Goal: Navigation & Orientation: Find specific page/section

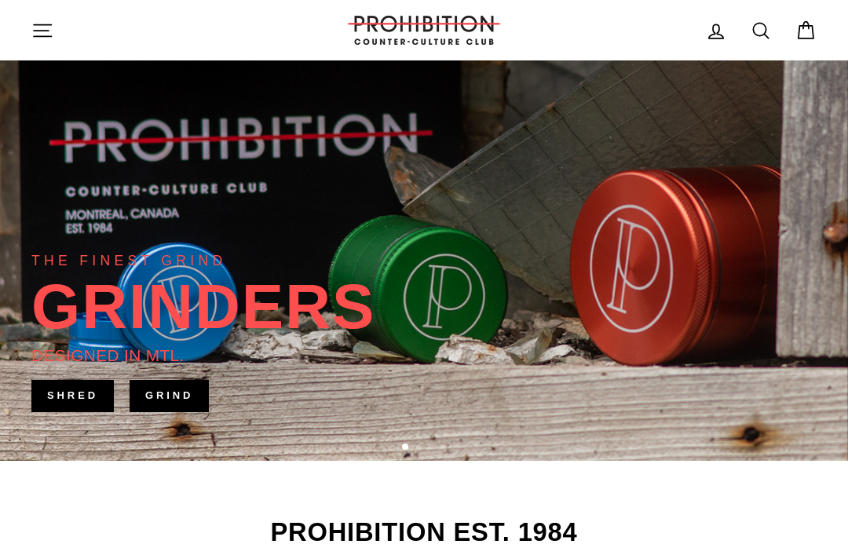
scroll to position [253, 0]
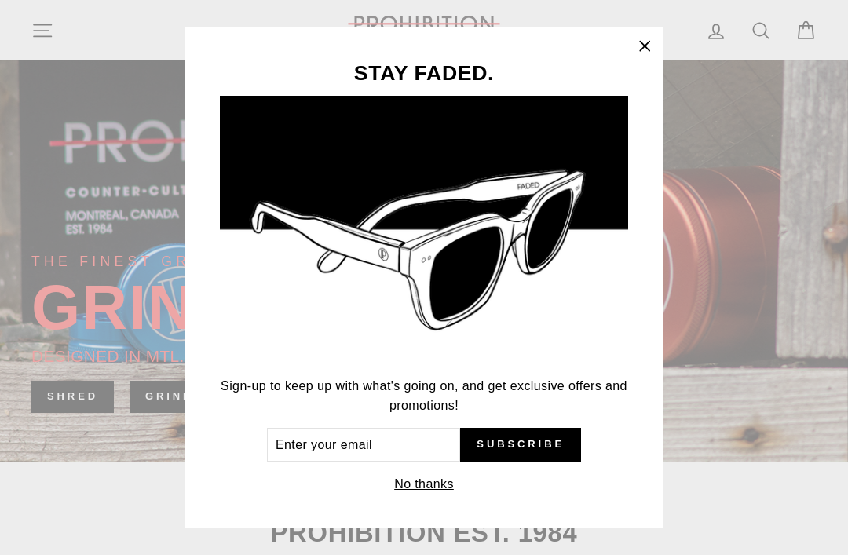
click at [640, 61] on button ""Close (esc)"" at bounding box center [644, 46] width 38 height 38
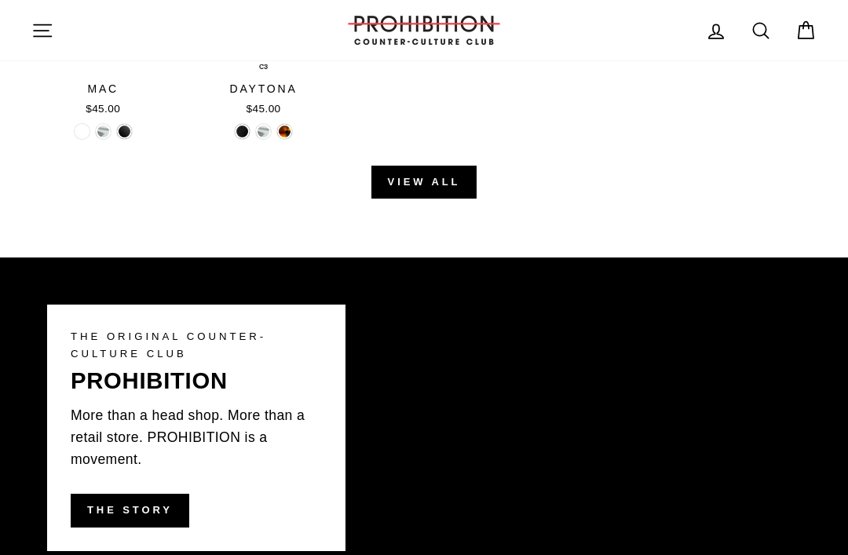
scroll to position [2331, 0]
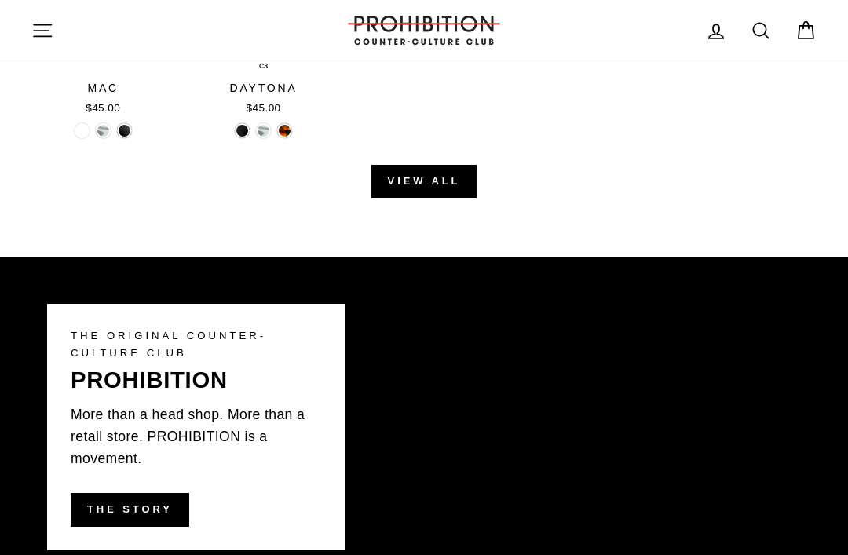
click at [395, 184] on link "View all" at bounding box center [424, 181] width 106 height 33
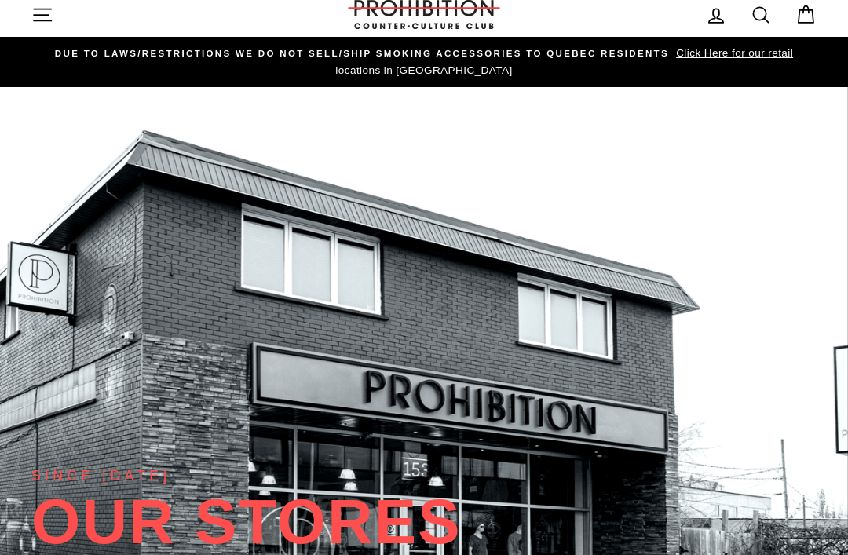
scroll to position [0, 0]
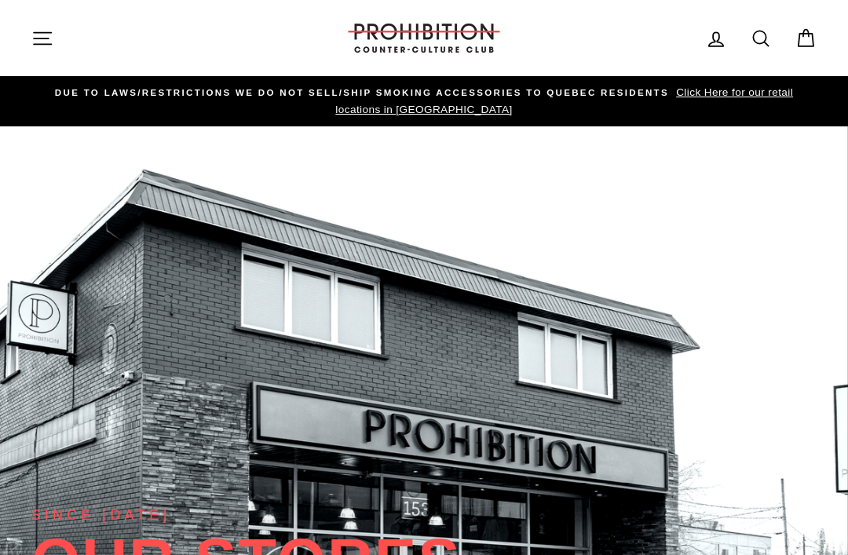
click at [33, 36] on icon "button" at bounding box center [42, 38] width 22 height 22
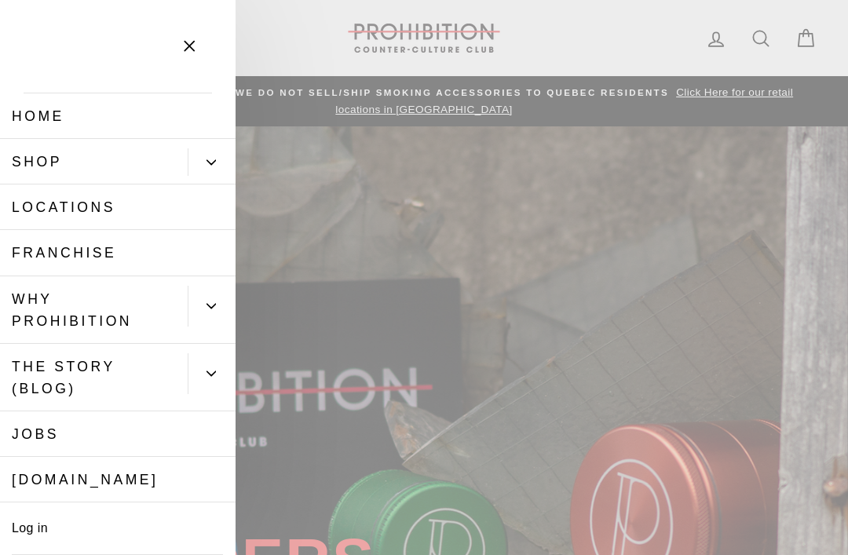
click at [56, 210] on link "Locations" at bounding box center [117, 207] width 235 height 46
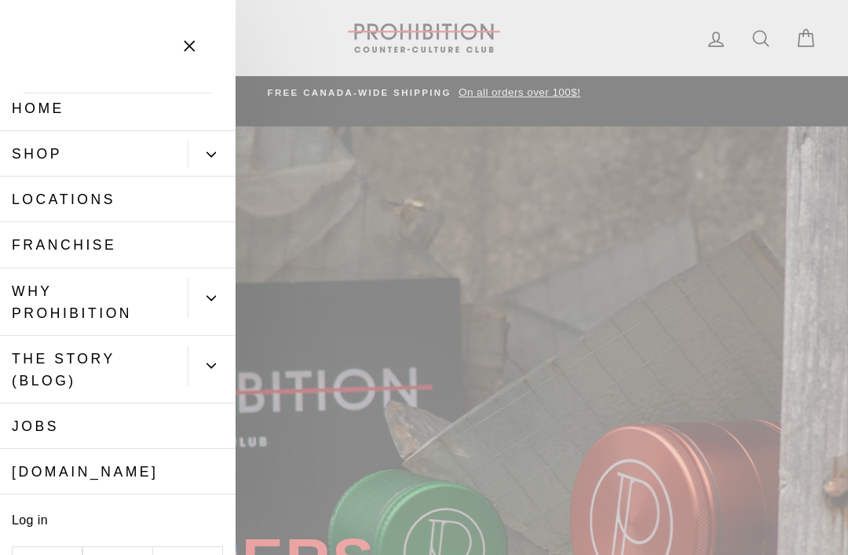
scroll to position [1, 0]
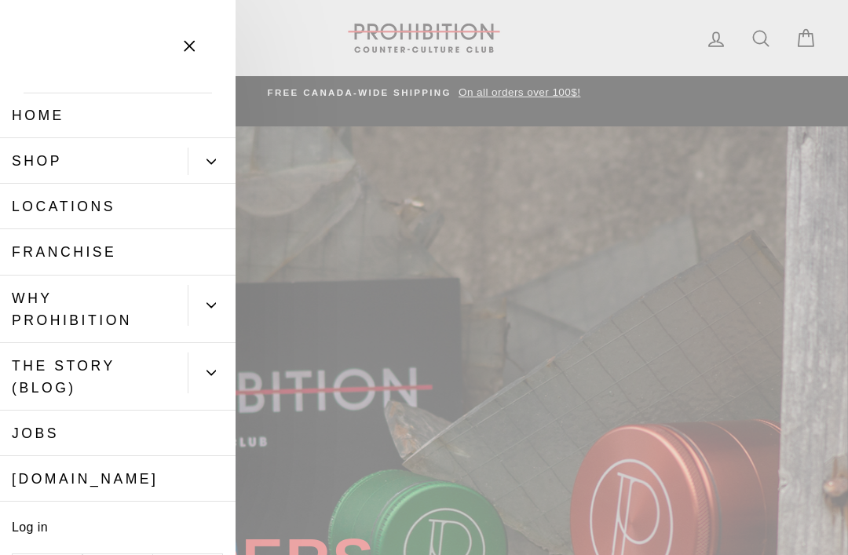
click at [26, 162] on link "Shop" at bounding box center [94, 161] width 188 height 46
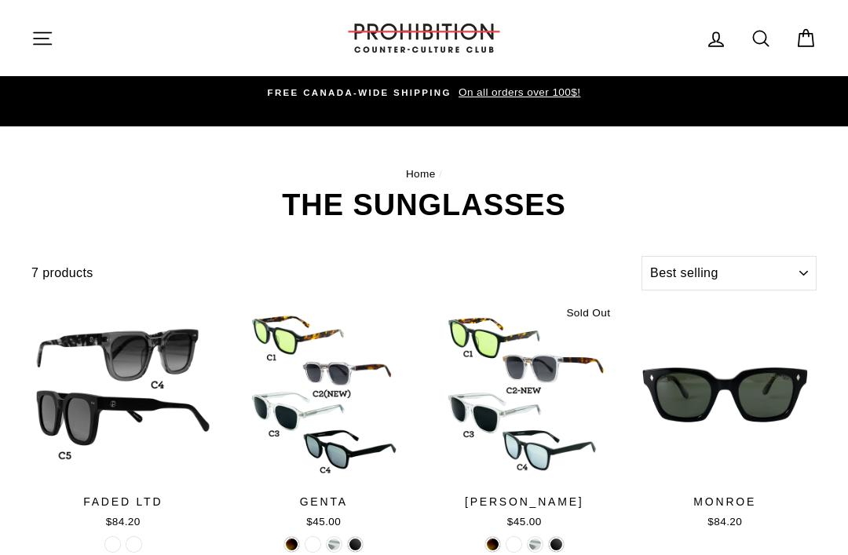
select select "best-selling"
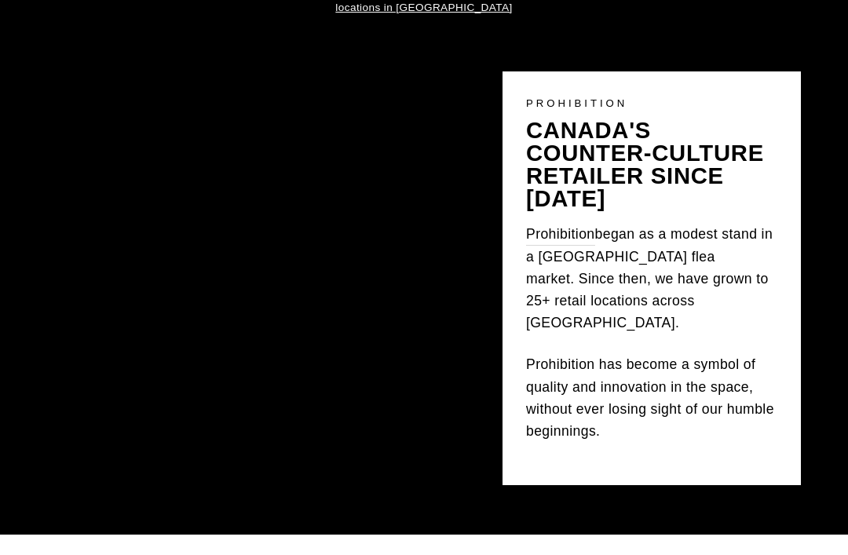
scroll to position [51, 0]
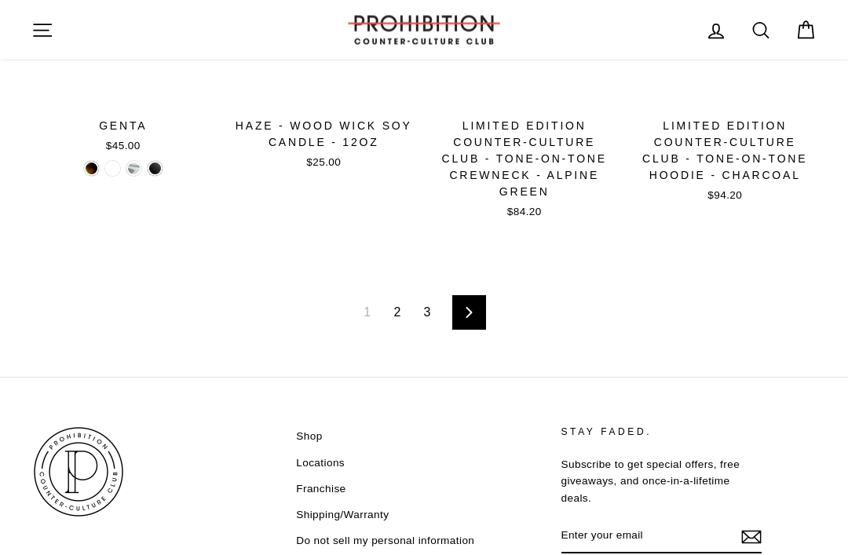
scroll to position [2222, 0]
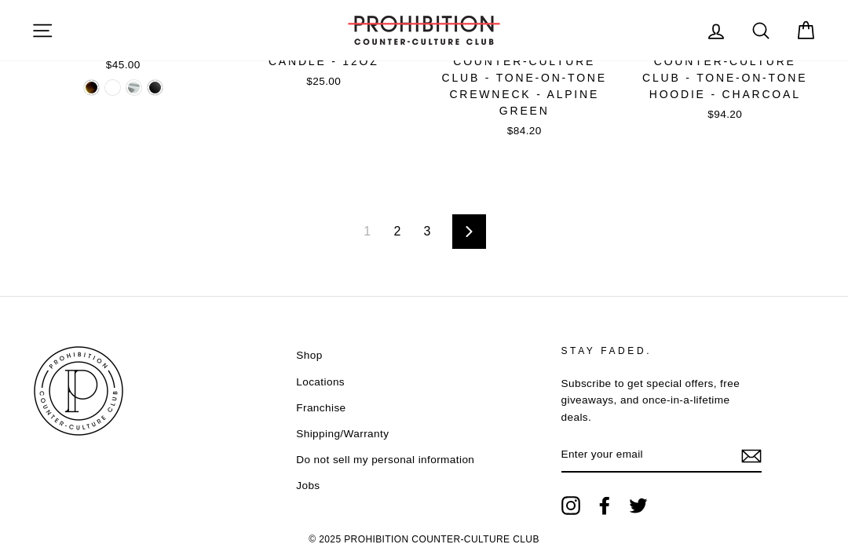
click at [389, 237] on link "2" at bounding box center [397, 231] width 26 height 25
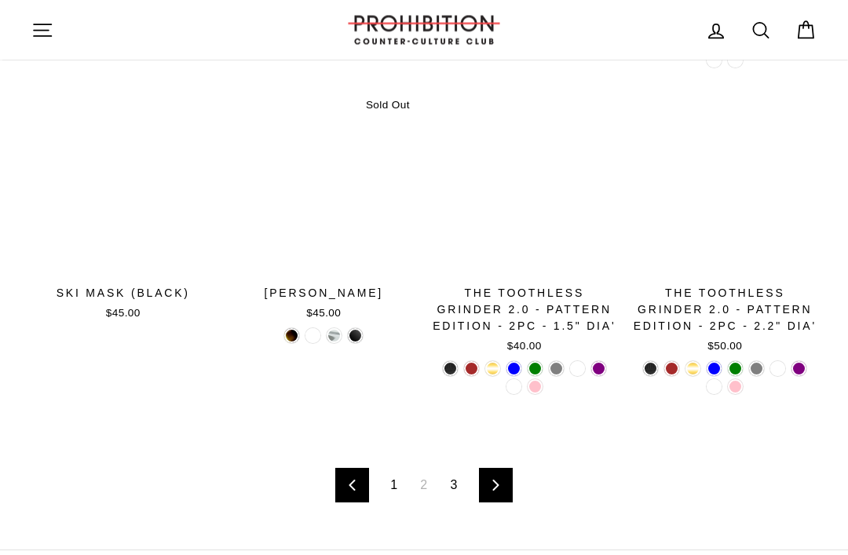
scroll to position [2029, 0]
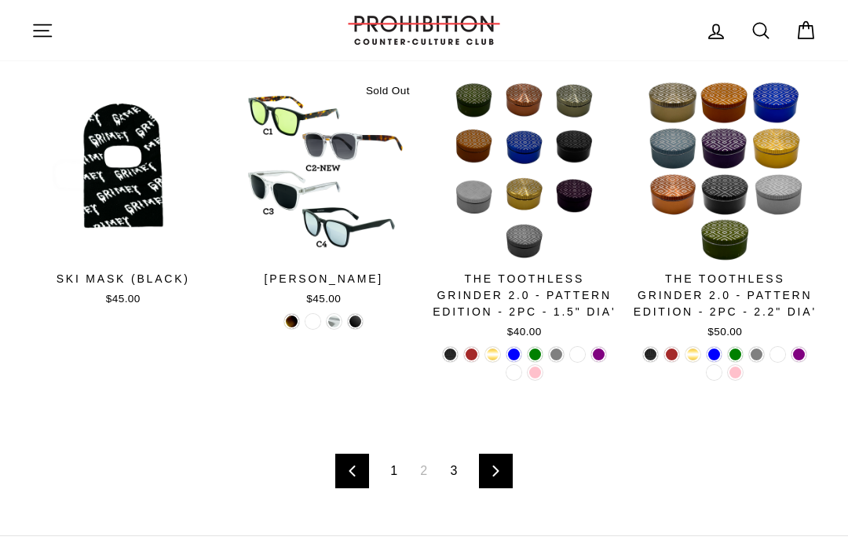
click at [457, 482] on link "3" at bounding box center [454, 470] width 26 height 25
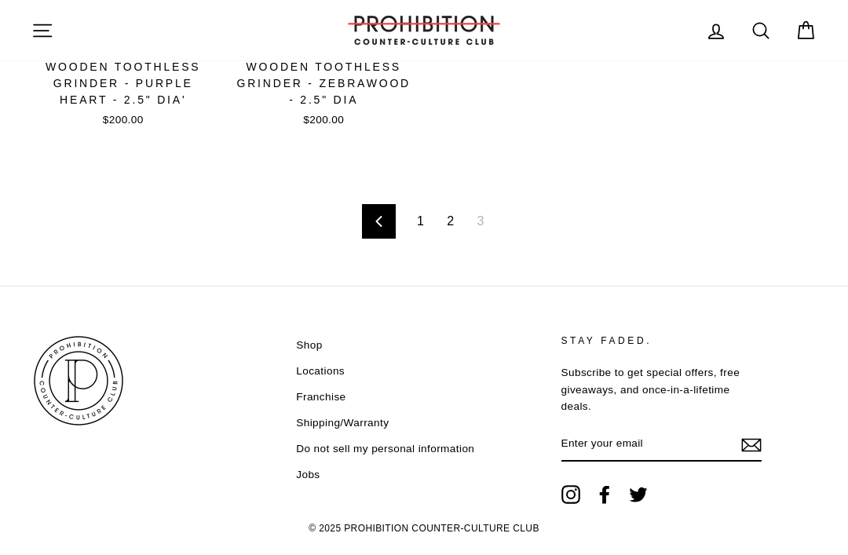
scroll to position [1359, 0]
